Goal: Information Seeking & Learning: Understand process/instructions

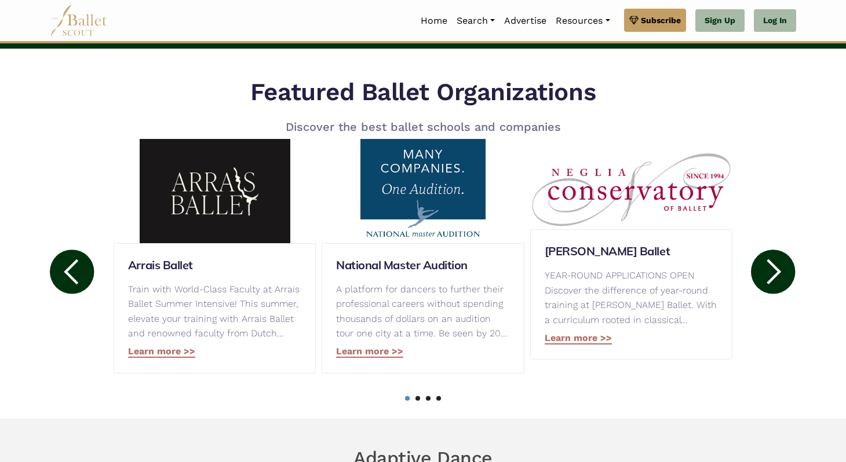
scroll to position [547, 0]
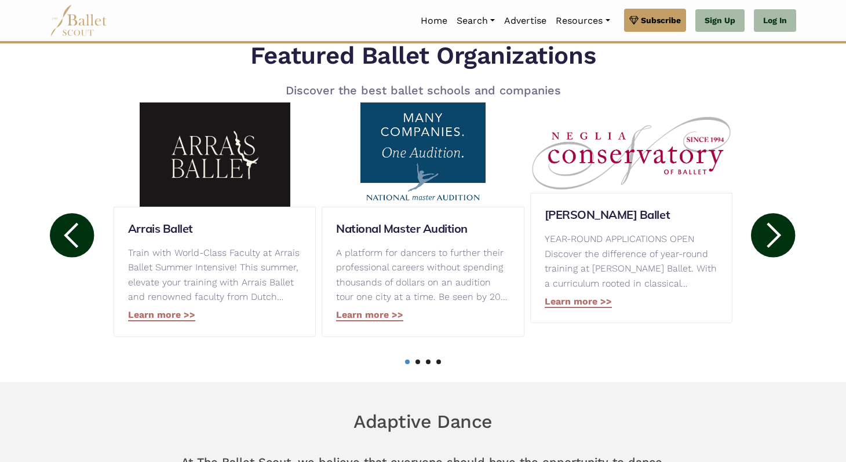
click at [774, 233] on circle at bounding box center [773, 235] width 44 height 44
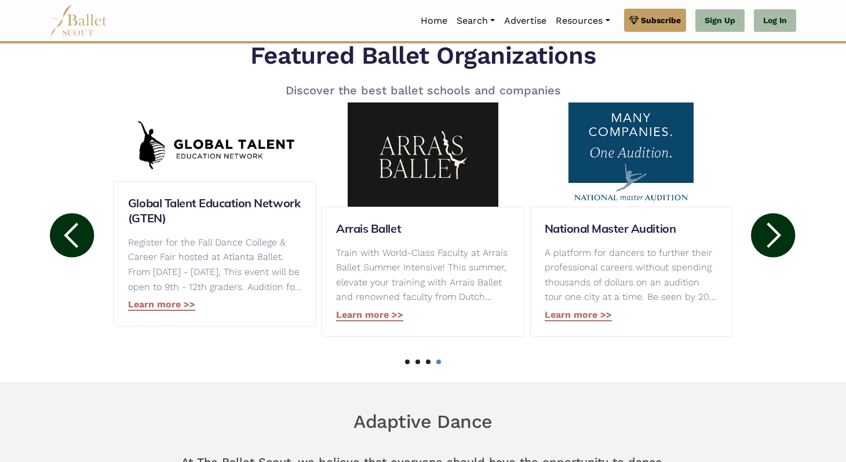
click at [777, 226] on circle at bounding box center [773, 235] width 44 height 44
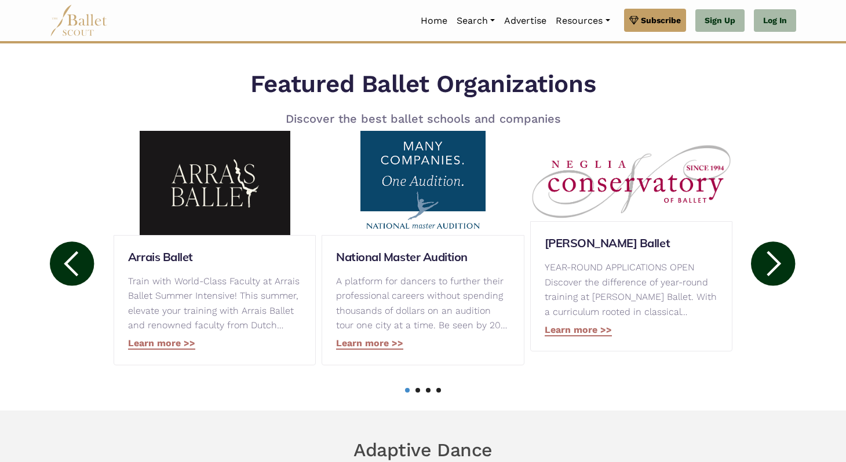
scroll to position [503, 0]
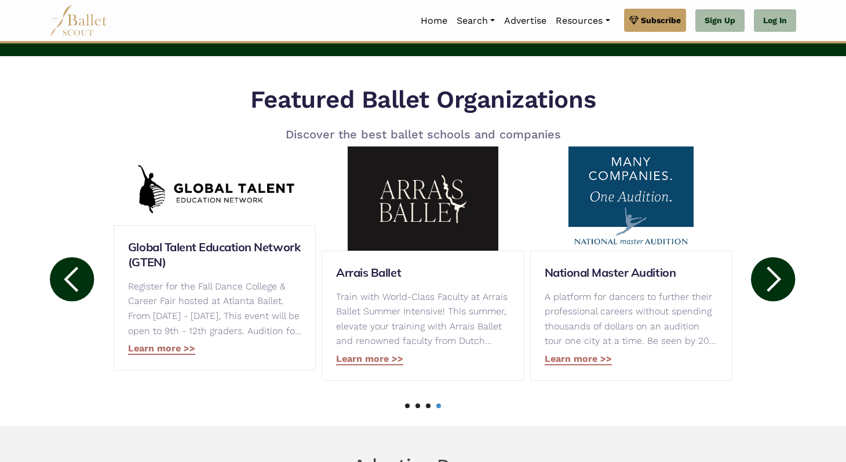
click at [789, 291] on circle at bounding box center [773, 279] width 44 height 44
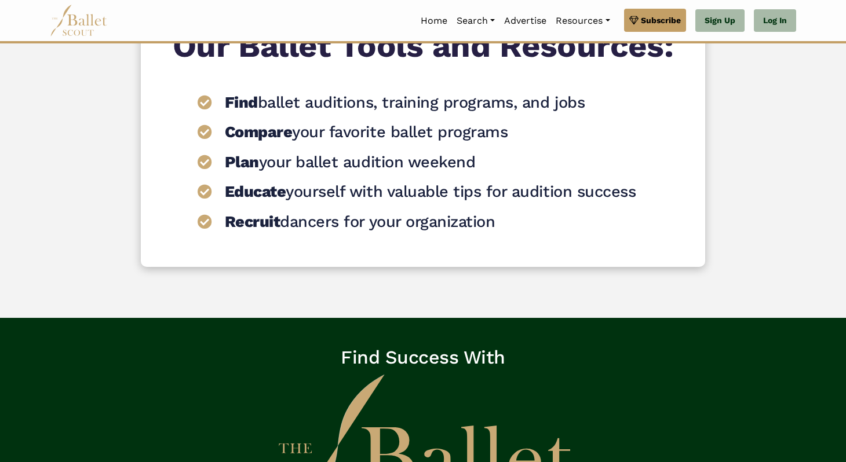
scroll to position [1784, 0]
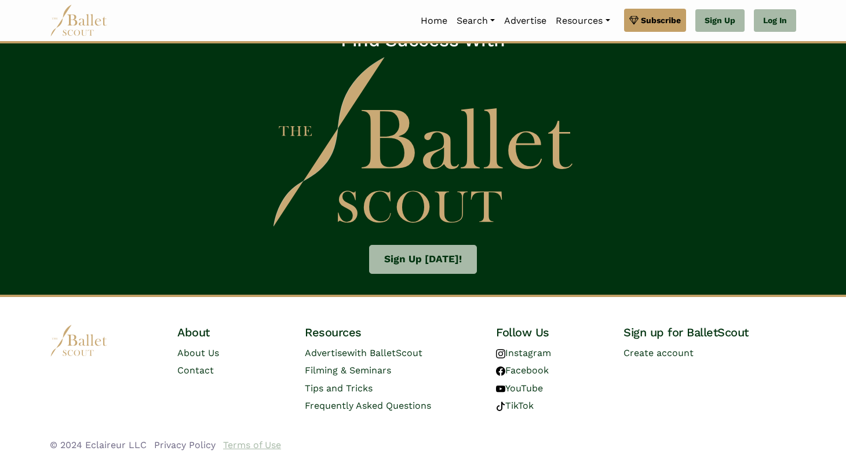
click at [244, 443] on link "Terms of Use" at bounding box center [252, 445] width 58 height 11
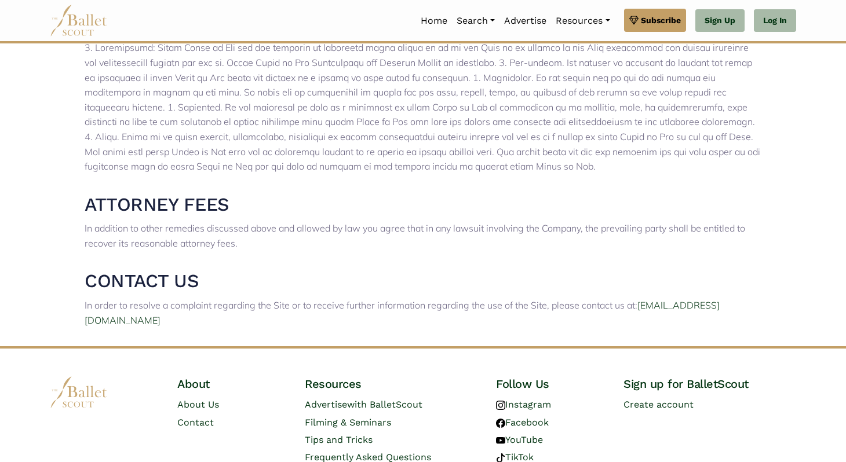
scroll to position [2627, 0]
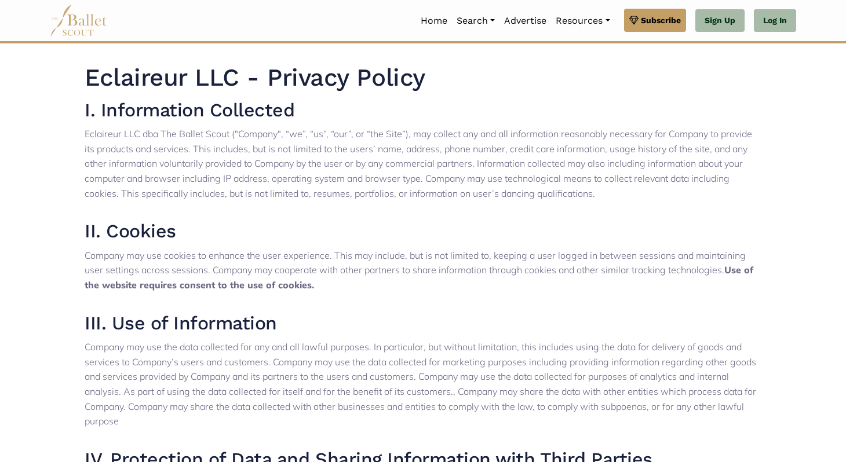
click at [461, 196] on p "Eclaireur LLC dba The Ballet Scout ("Company", “we”, “us”, “our”, or “the Site”…" at bounding box center [423, 164] width 676 height 74
